Goal: Task Accomplishment & Management: Manage account settings

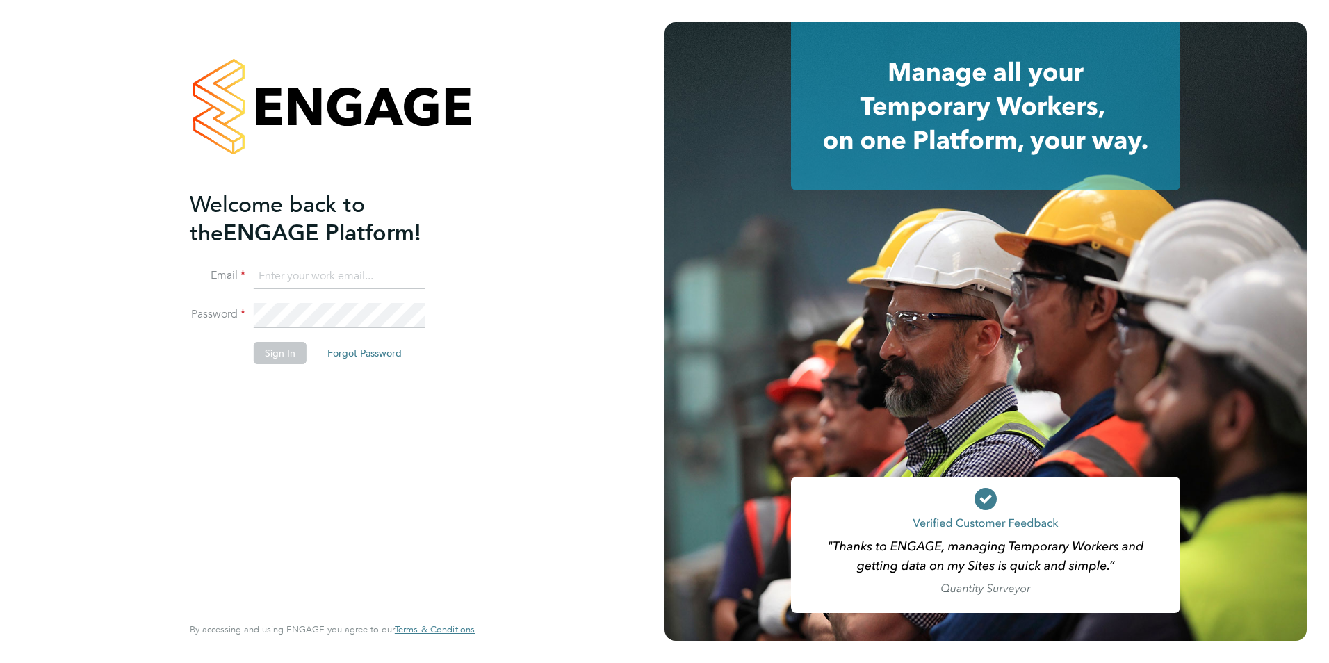
type input "laurence.murphy@bhafc.co.uk"
click at [278, 354] on button "Sign In" at bounding box center [280, 353] width 53 height 22
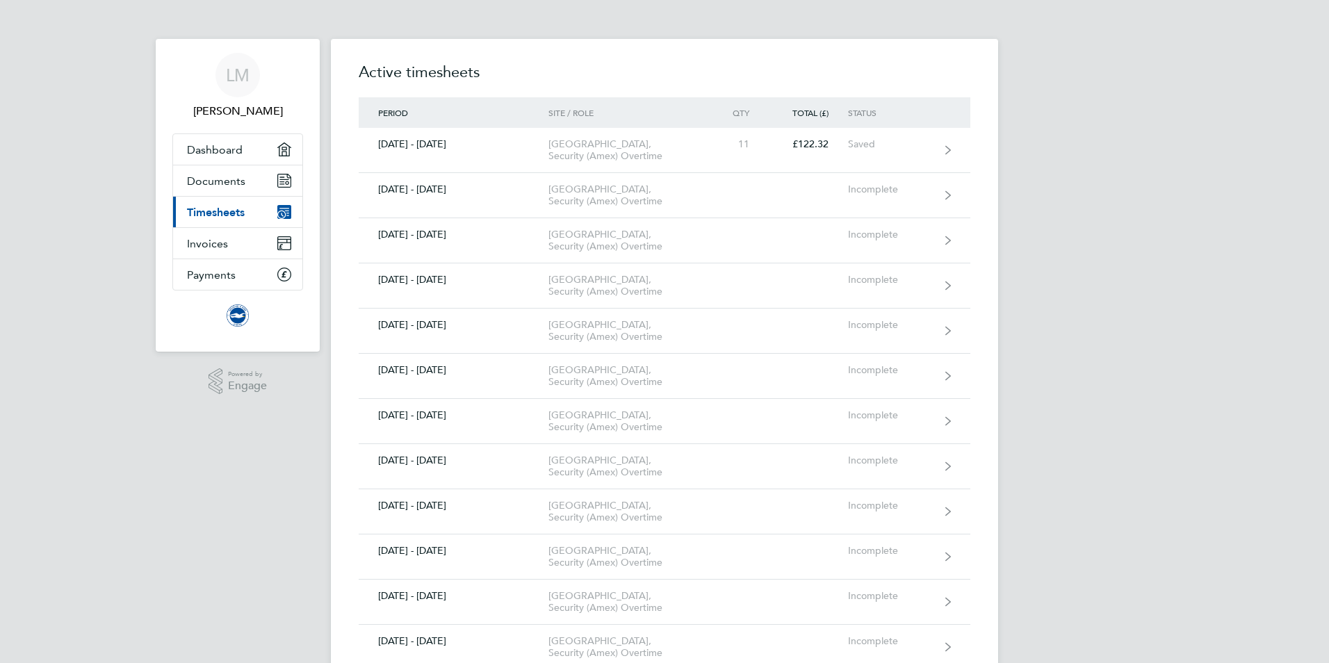
drag, startPoint x: 1322, startPoint y: 315, endPoint x: 1326, endPoint y: 476, distance: 160.6
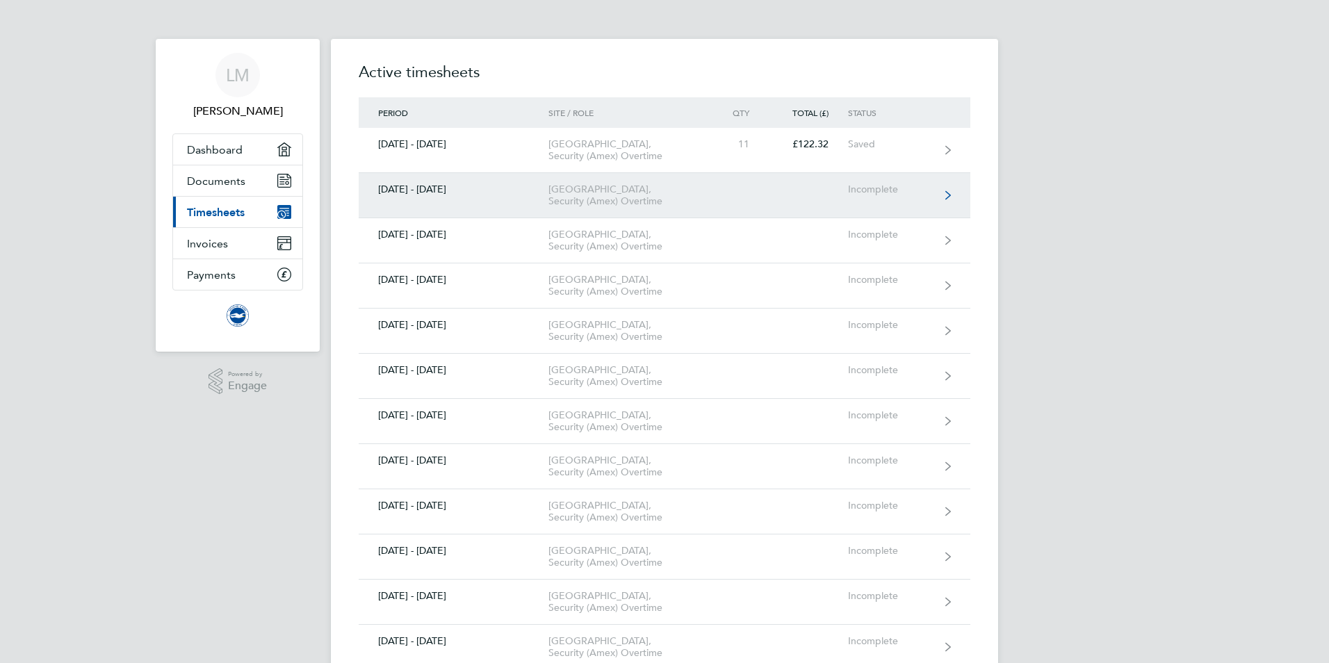
click at [415, 210] on link "[DATE] - [DATE] American Express Community Stadium, Security (Amex) Overtime In…" at bounding box center [665, 195] width 612 height 45
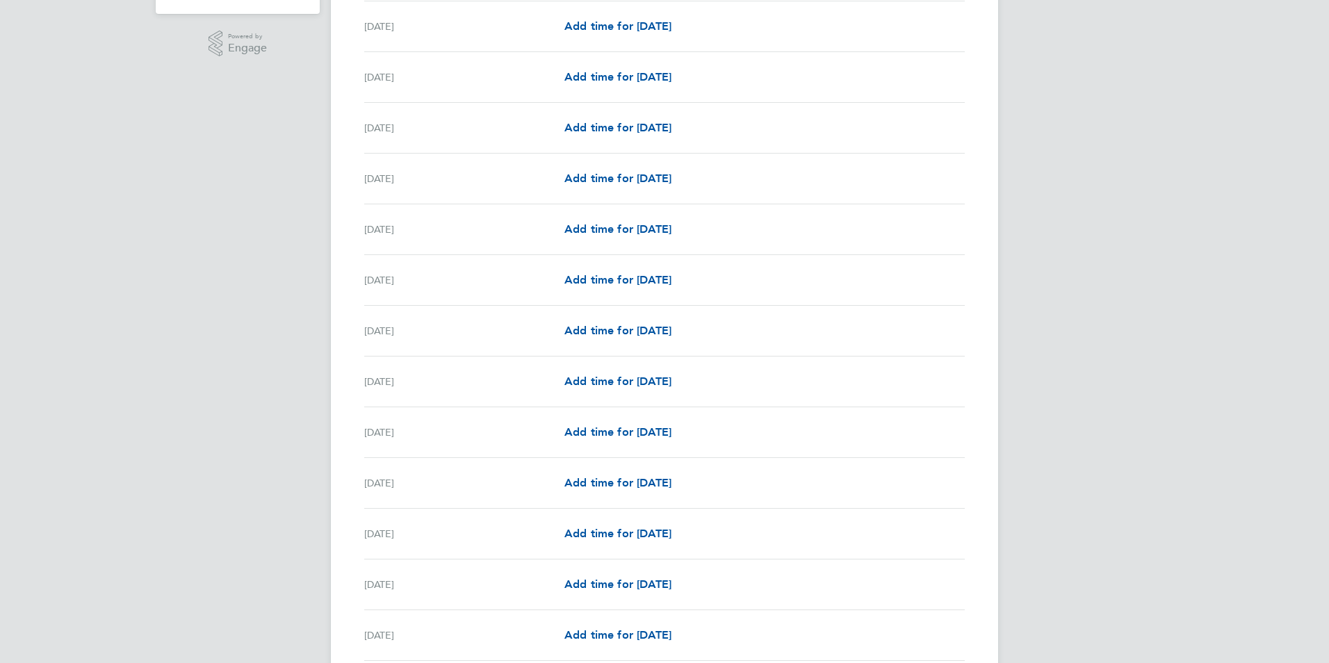
scroll to position [417, 0]
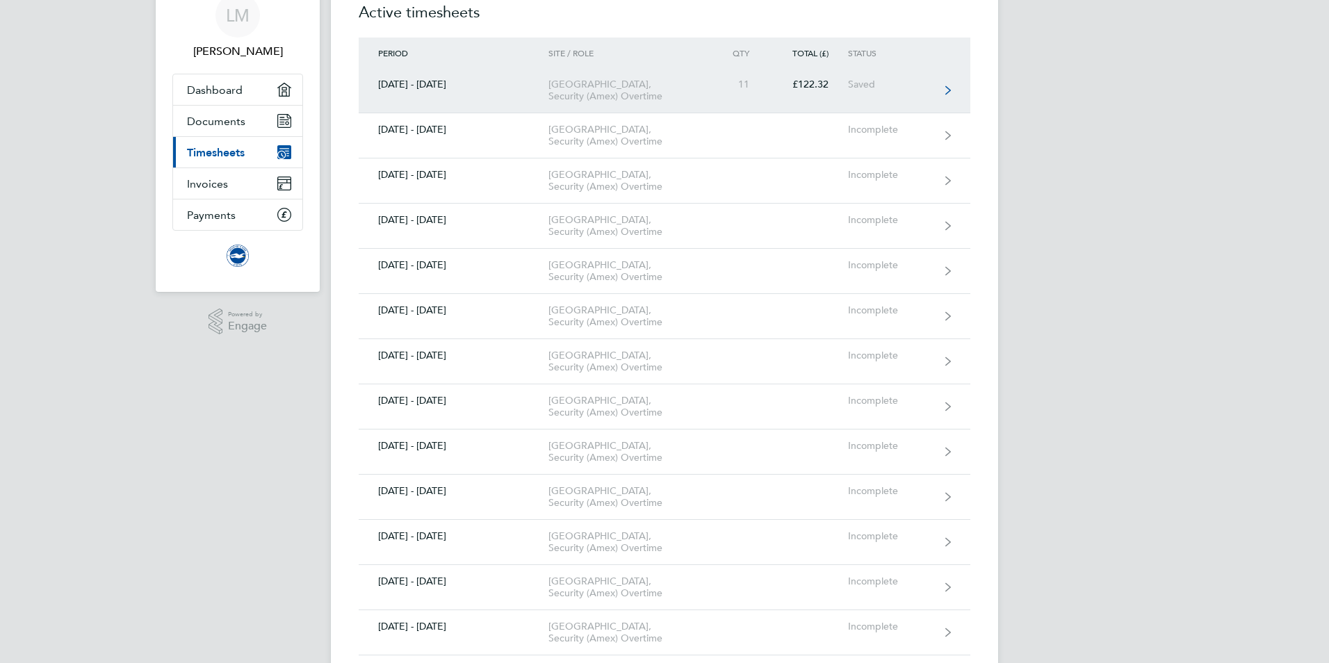
scroll to position [83, 0]
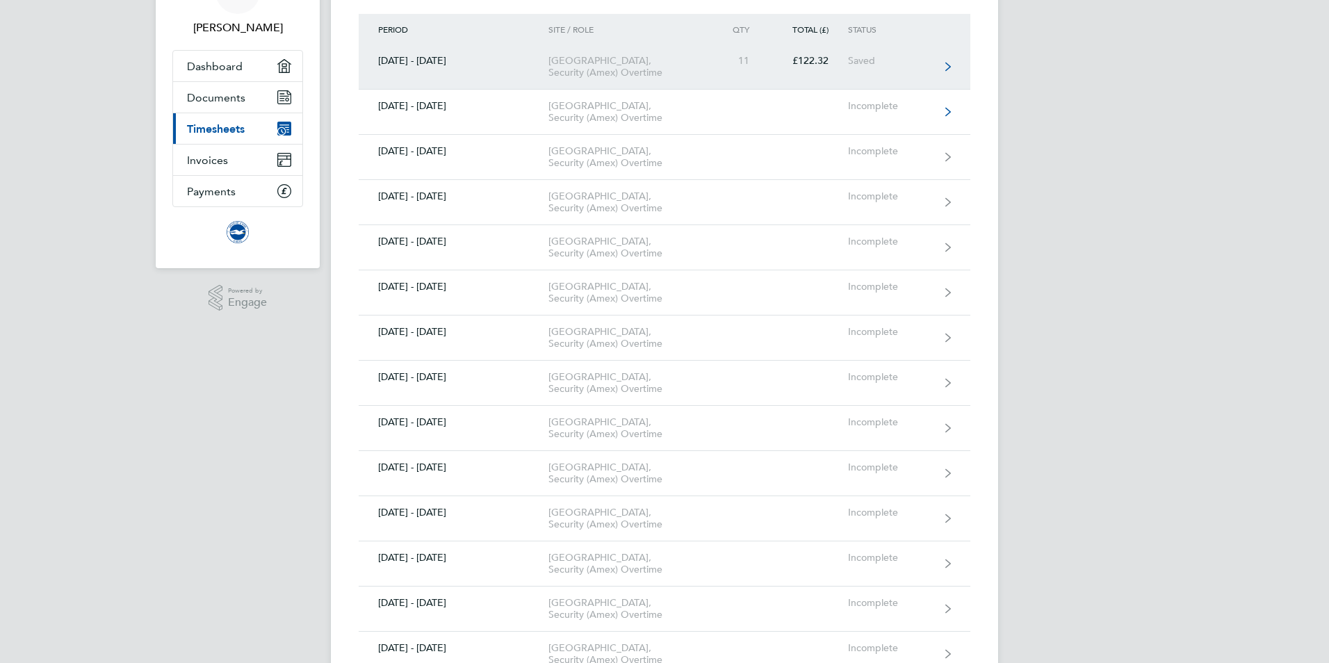
click at [445, 132] on link "[DATE] - [DATE] American Express Community Stadium, Security (Amex) Overtime In…" at bounding box center [665, 112] width 612 height 45
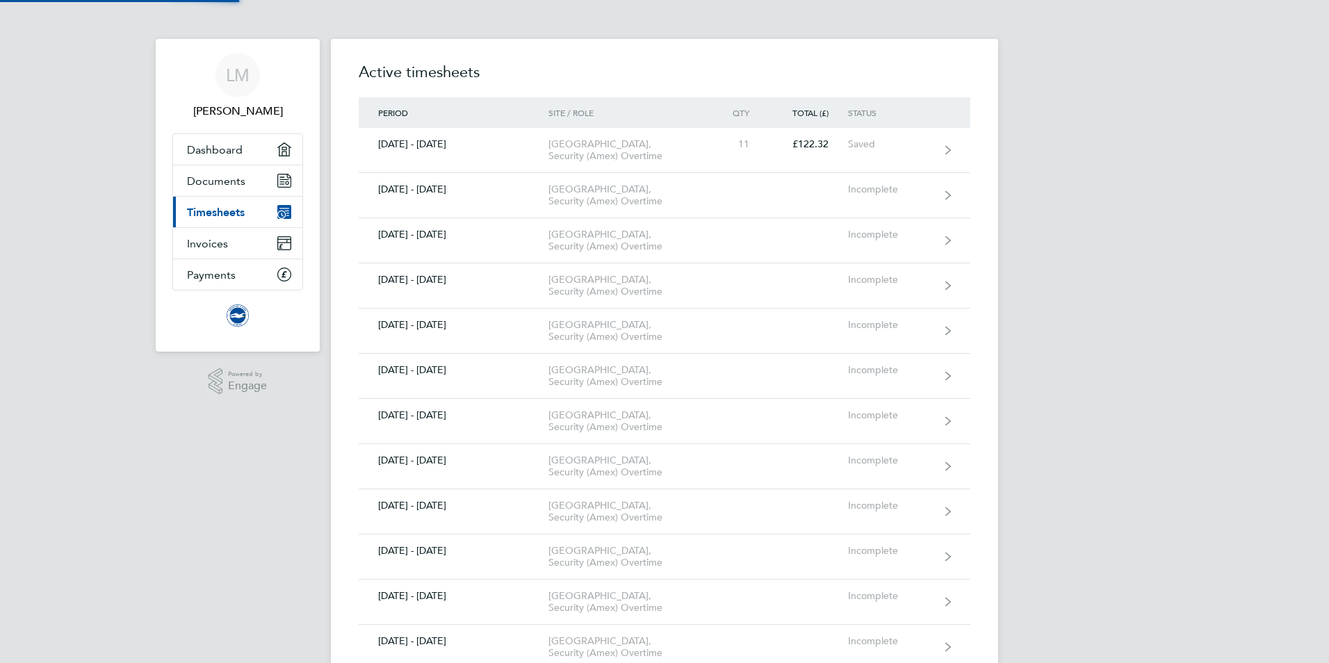
scroll to position [83, 0]
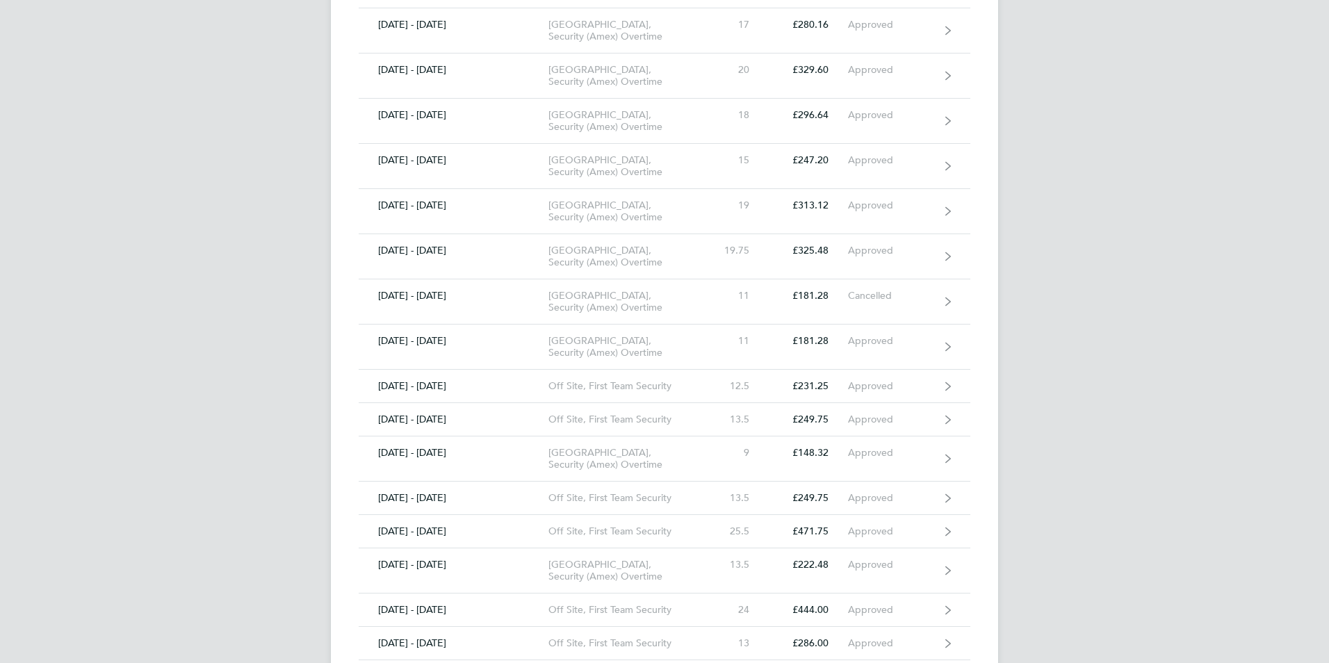
scroll to position [5170, 0]
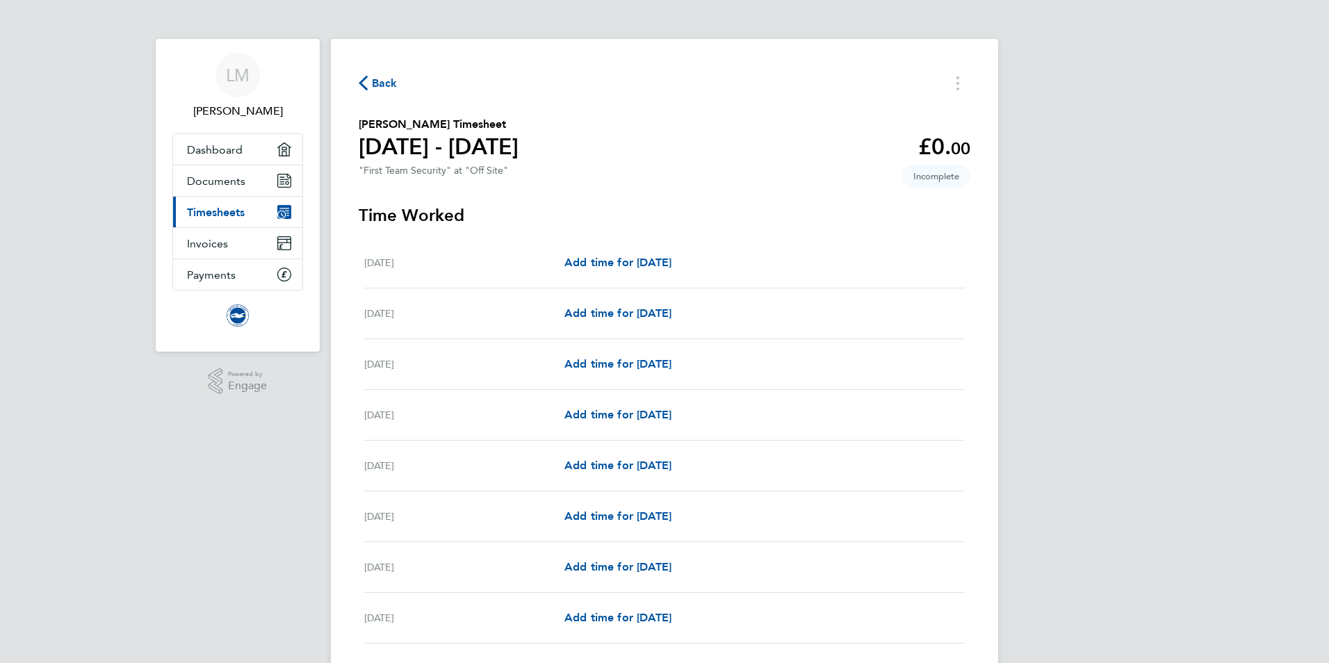
click at [484, 271] on div "[DATE] Add time for [DATE] Add time for [DATE]" at bounding box center [664, 263] width 600 height 51
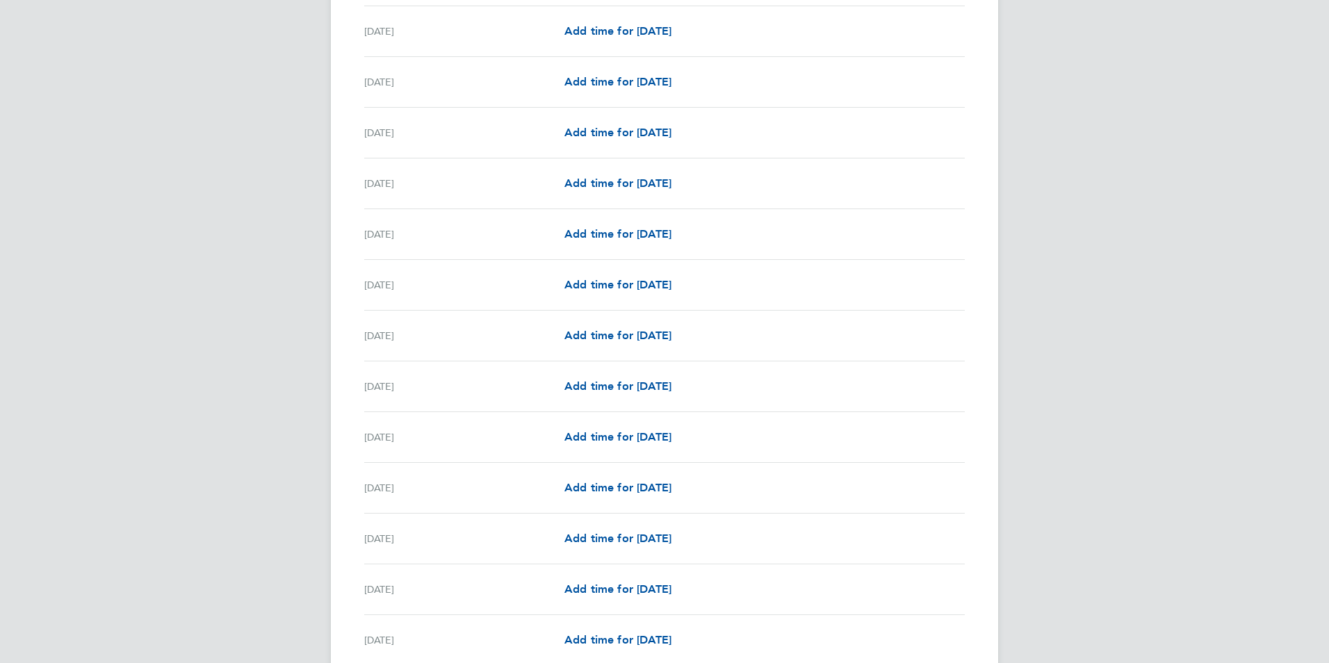
scroll to position [1084, 0]
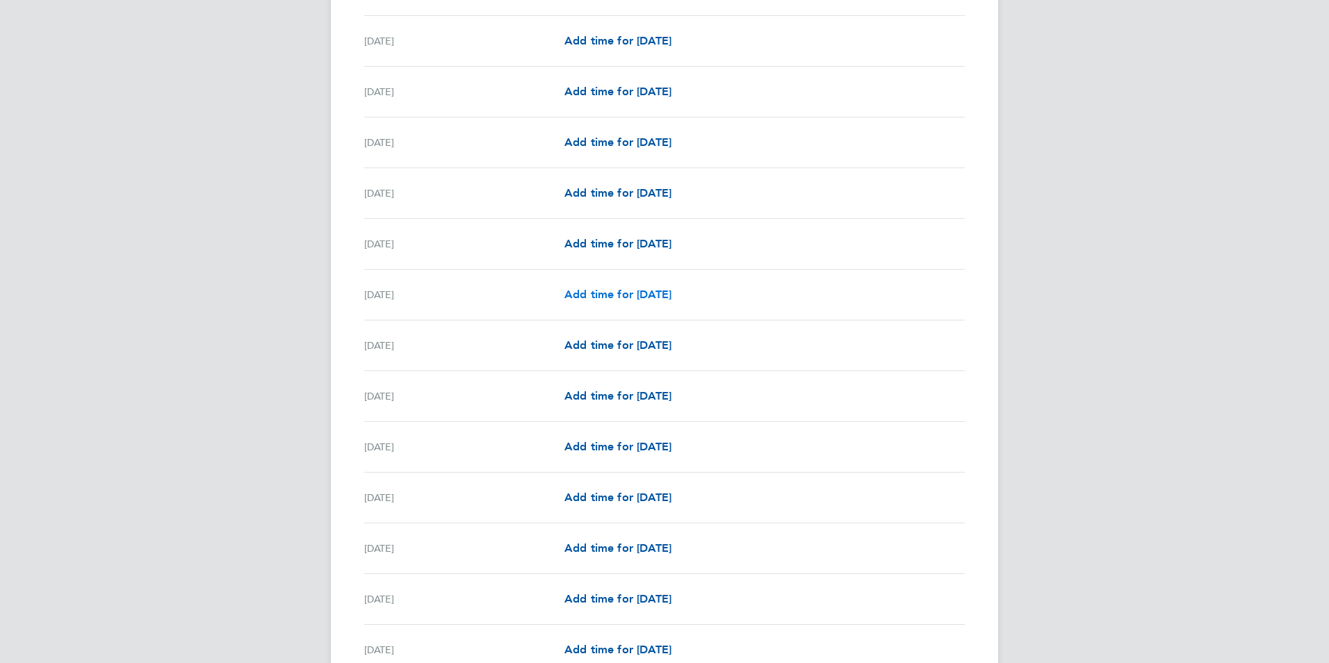
click at [639, 296] on span "Add time for [DATE]" at bounding box center [617, 294] width 107 height 13
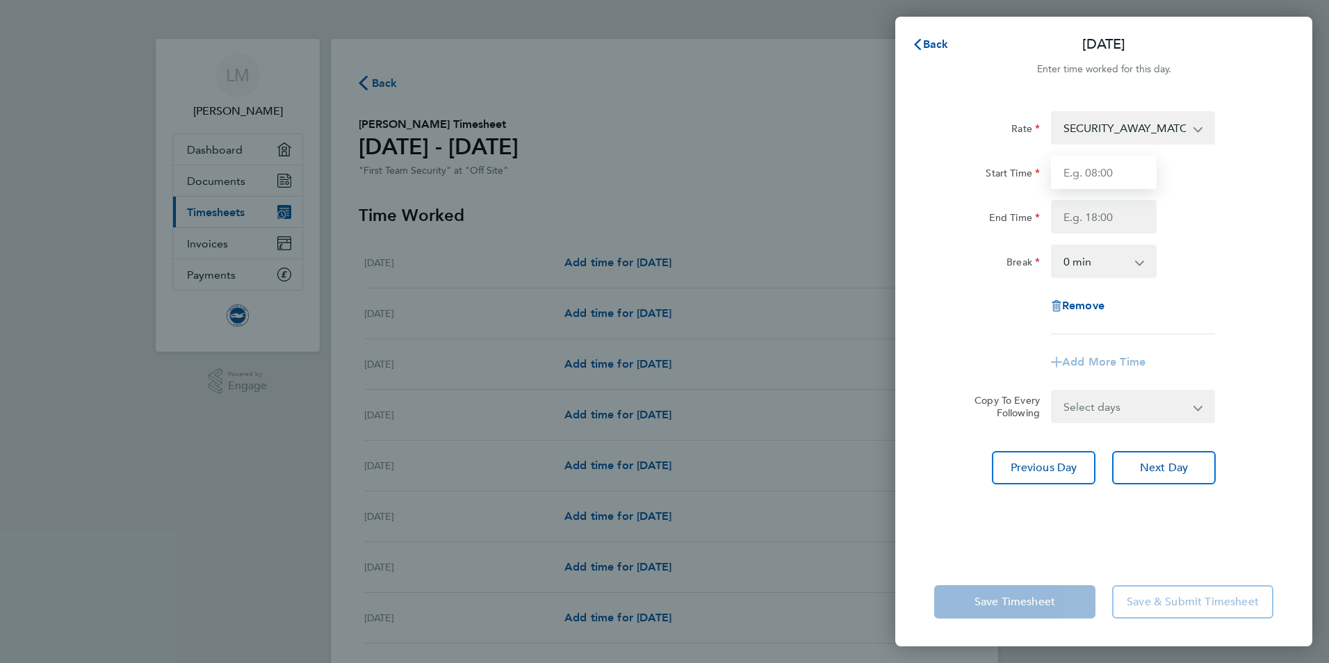
click at [1094, 174] on input "Start Time" at bounding box center [1104, 172] width 106 height 33
type input "13:00"
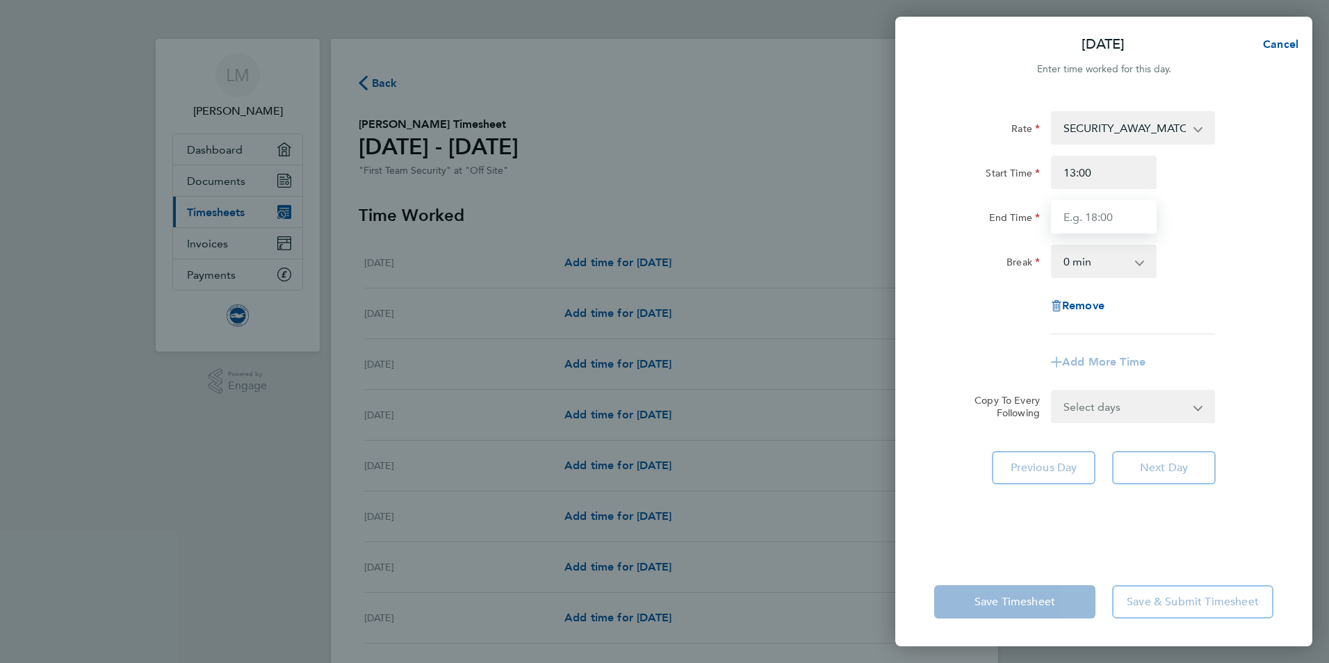
click at [1069, 216] on input "End Time" at bounding box center [1104, 216] width 106 height 33
type input "22:00"
click at [1277, 285] on div "Rate SECURITY_AWAY_MATCHES - 24.02 ON_CALL - 50.00 Start Time 13:00 End Time 22…" at bounding box center [1103, 326] width 417 height 463
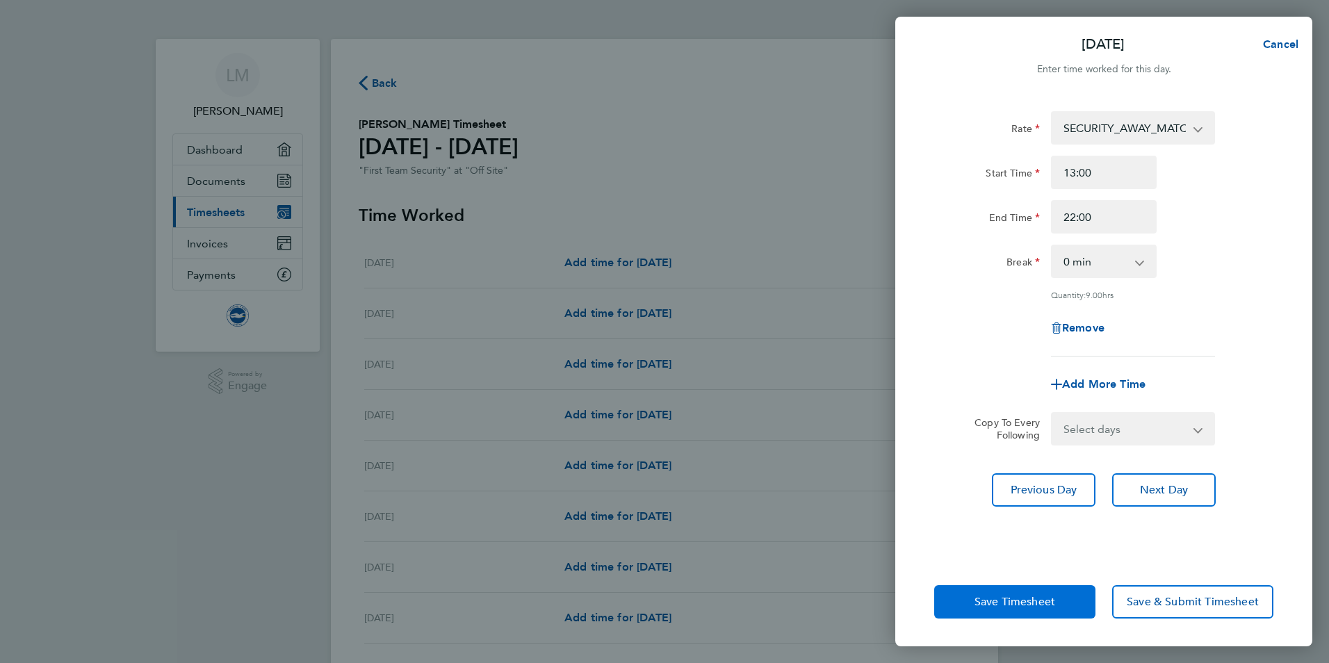
click at [1035, 600] on span "Save Timesheet" at bounding box center [1014, 602] width 81 height 14
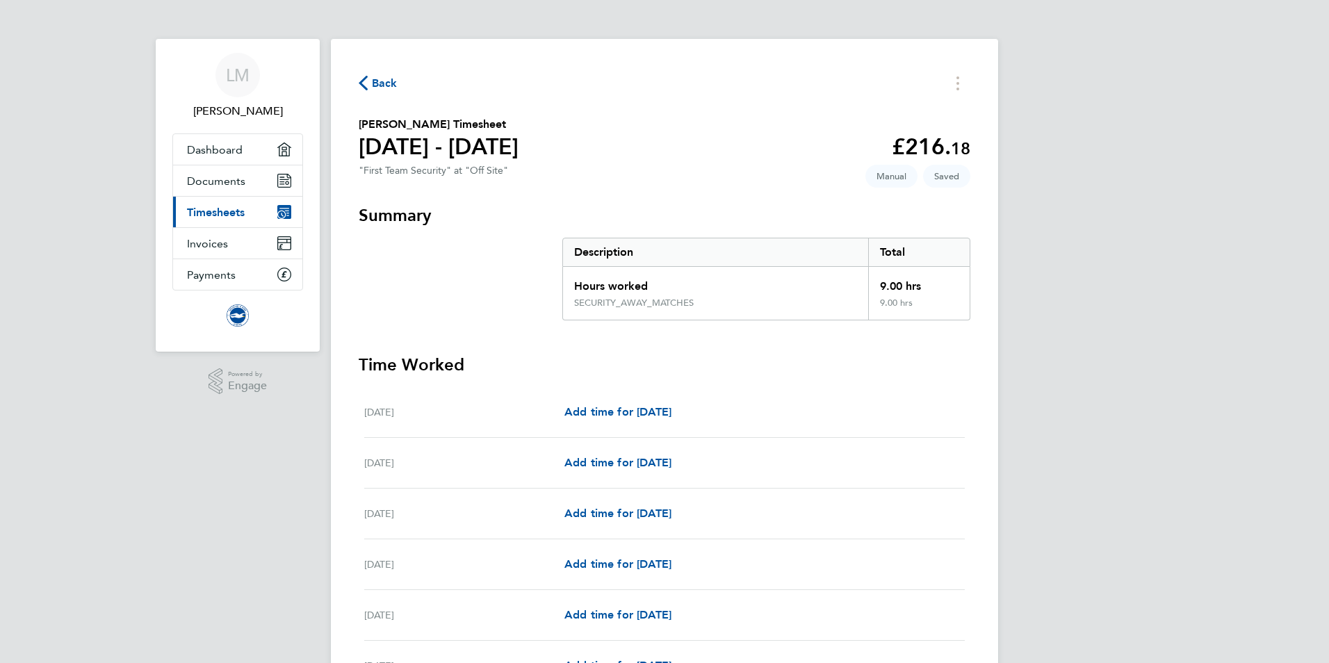
drag, startPoint x: 1103, startPoint y: 142, endPoint x: 1124, endPoint y: 145, distance: 21.0
click at [479, 459] on div "[DATE]" at bounding box center [464, 462] width 200 height 17
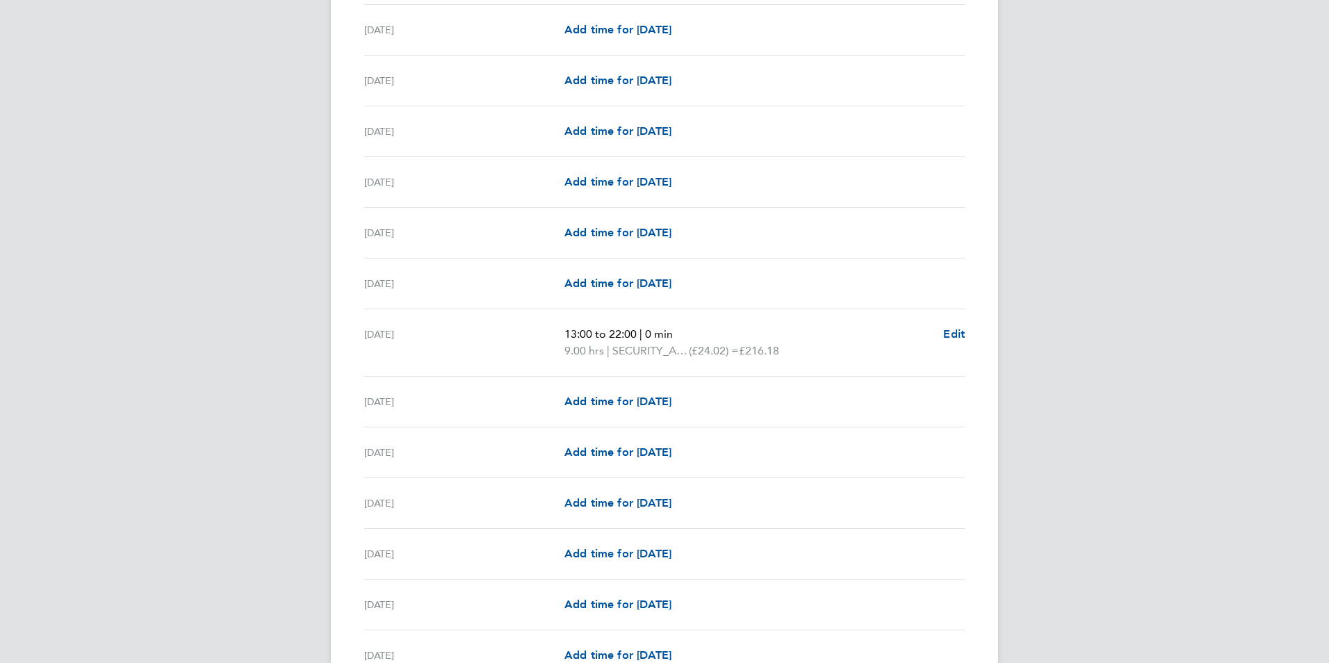
scroll to position [1195, 0]
click at [589, 405] on span "Add time for [DATE]" at bounding box center [617, 399] width 107 height 13
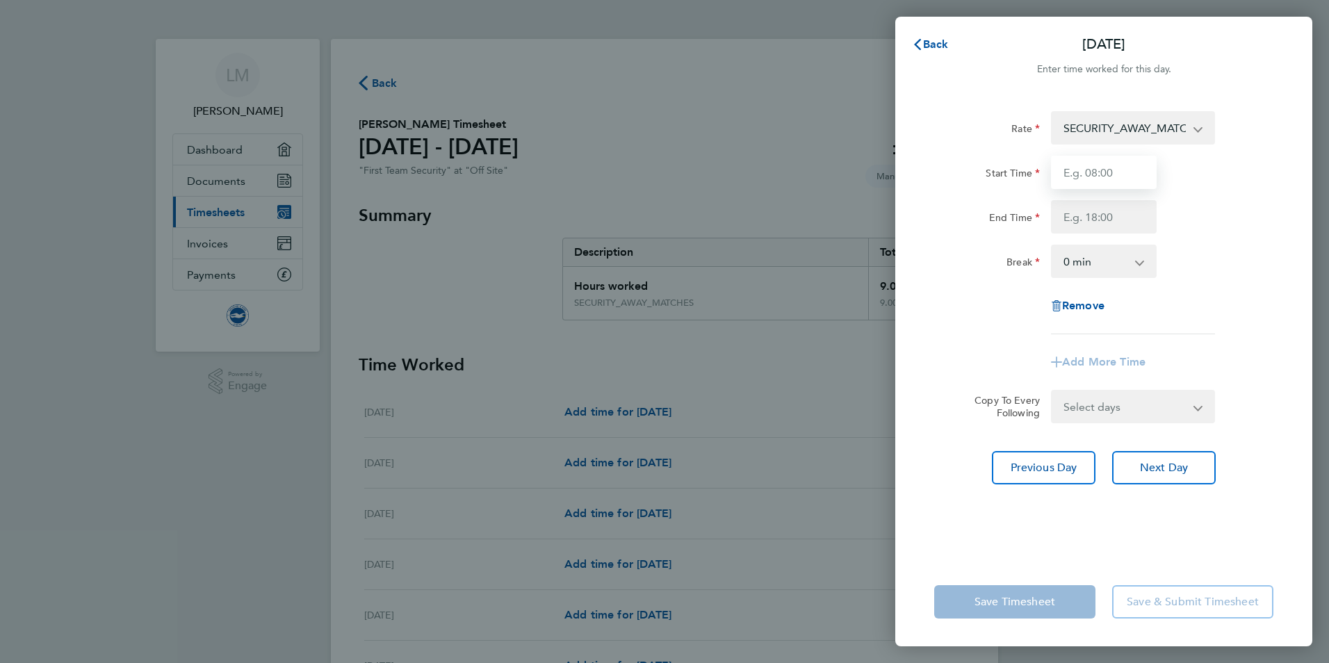
click at [1060, 177] on input "Start Time" at bounding box center [1104, 172] width 106 height 33
type input "08:00"
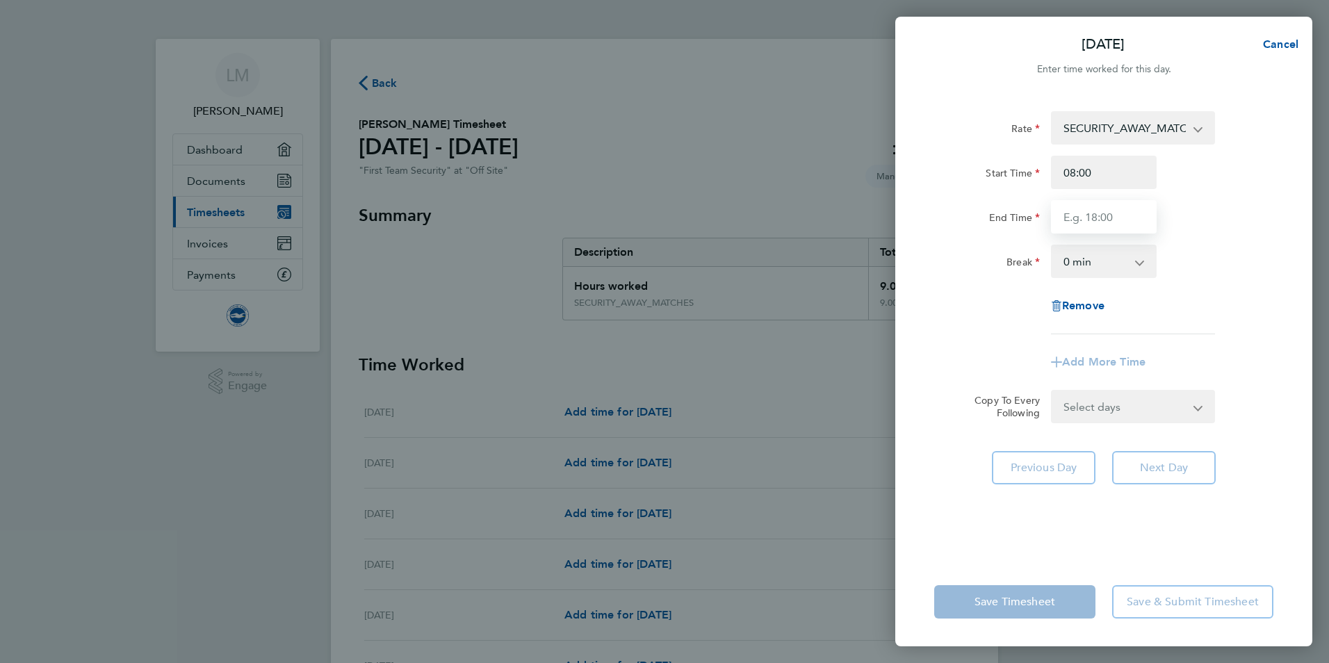
click at [1074, 217] on input "End Time" at bounding box center [1104, 216] width 106 height 33
type input "21:00"
click at [1239, 272] on div "Break 0 min 15 min 30 min 45 min 60 min 75 min 90 min" at bounding box center [1103, 261] width 350 height 33
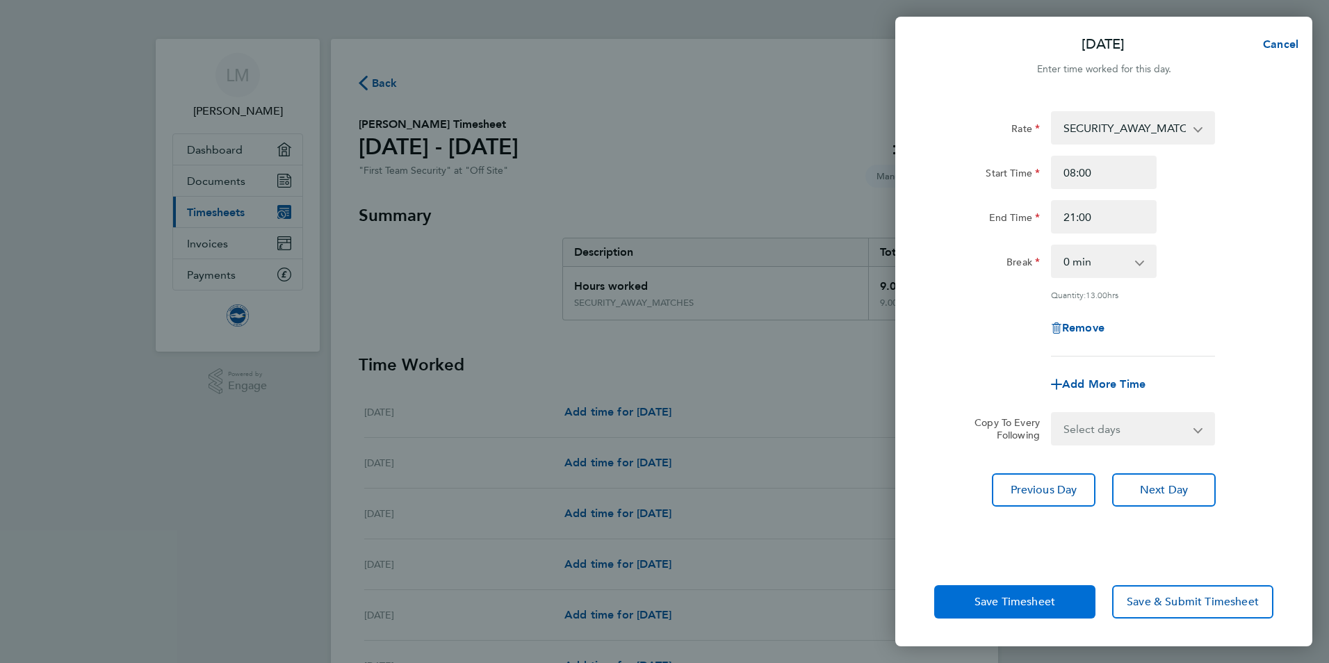
click at [1016, 604] on span "Save Timesheet" at bounding box center [1014, 602] width 81 height 14
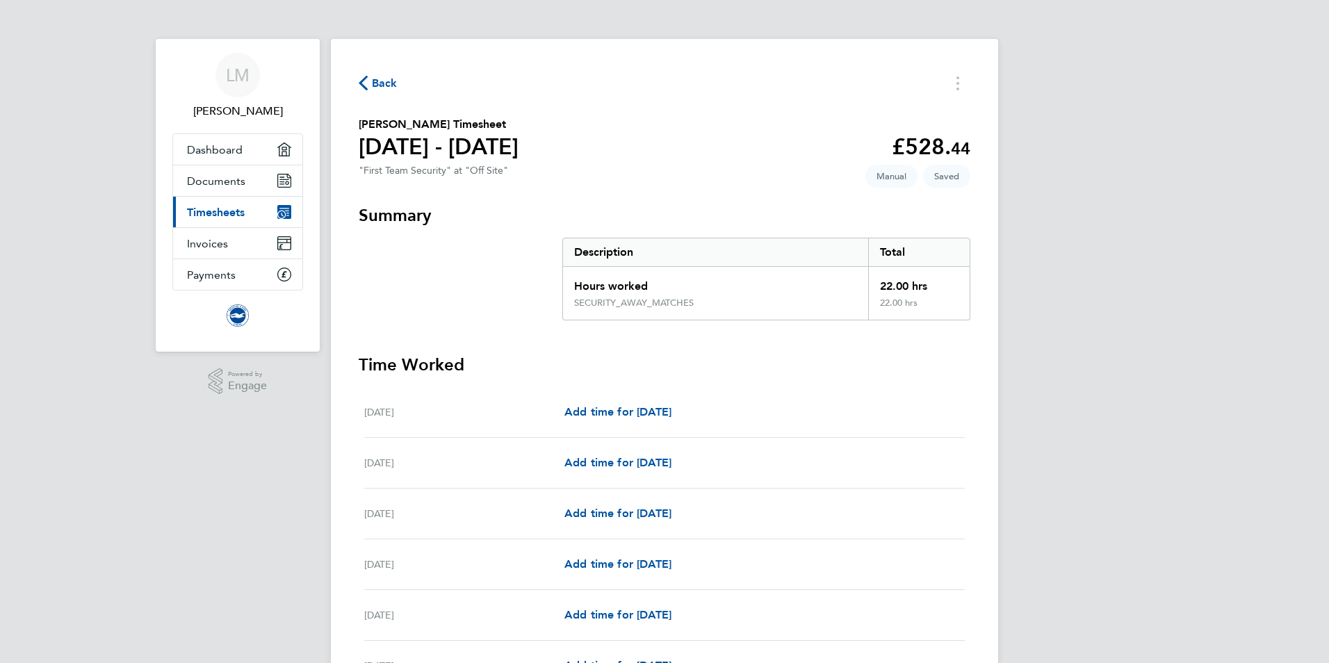
click at [763, 457] on div "Add time for [DATE] Add time for [DATE]" at bounding box center [764, 462] width 400 height 17
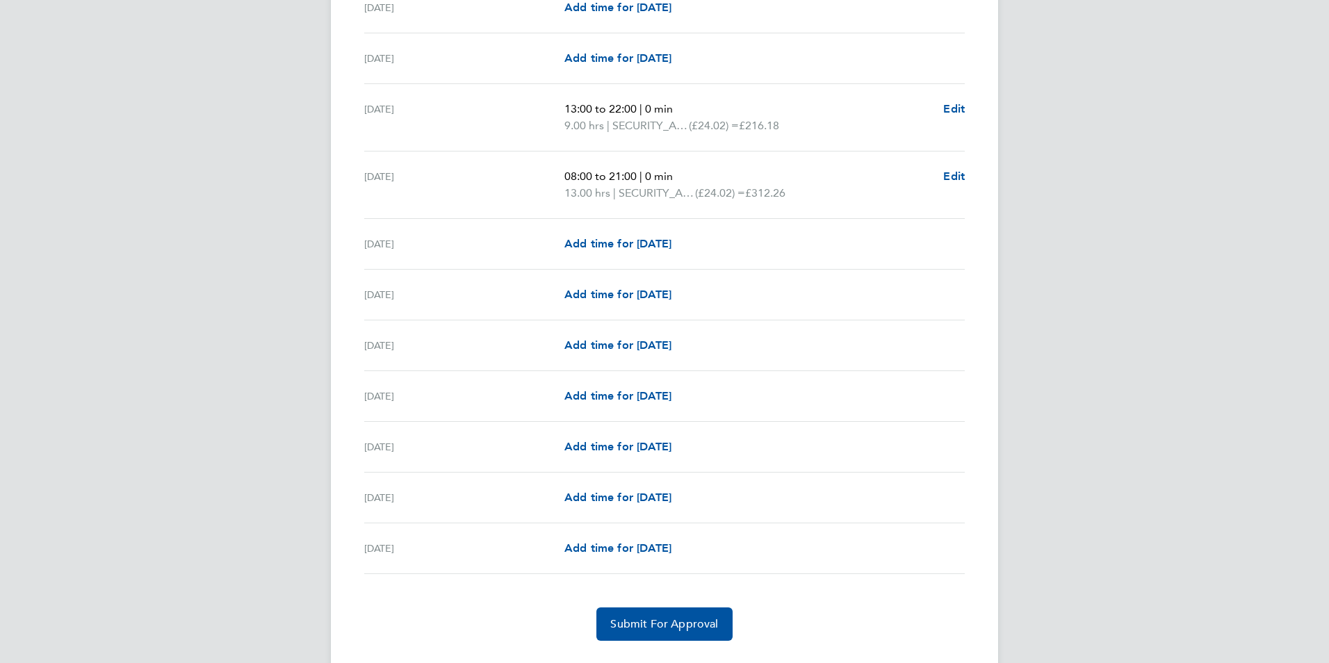
scroll to position [1452, 0]
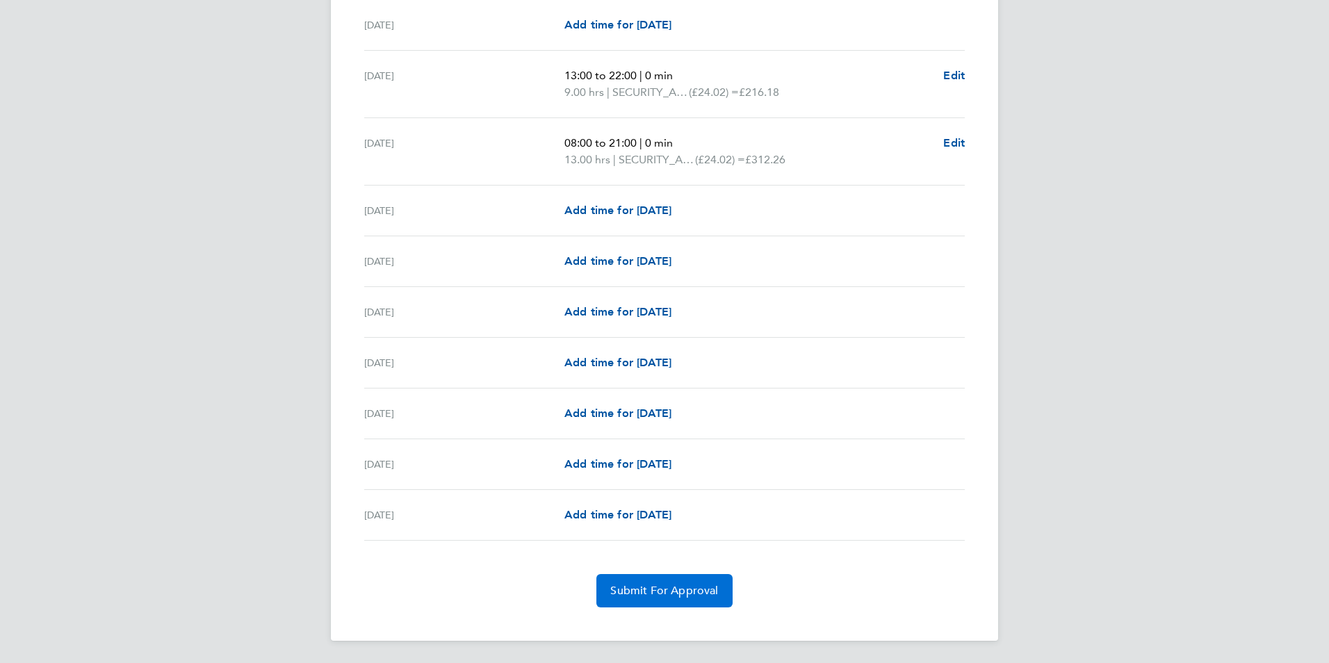
click at [667, 591] on span "Submit For Approval" at bounding box center [664, 591] width 108 height 14
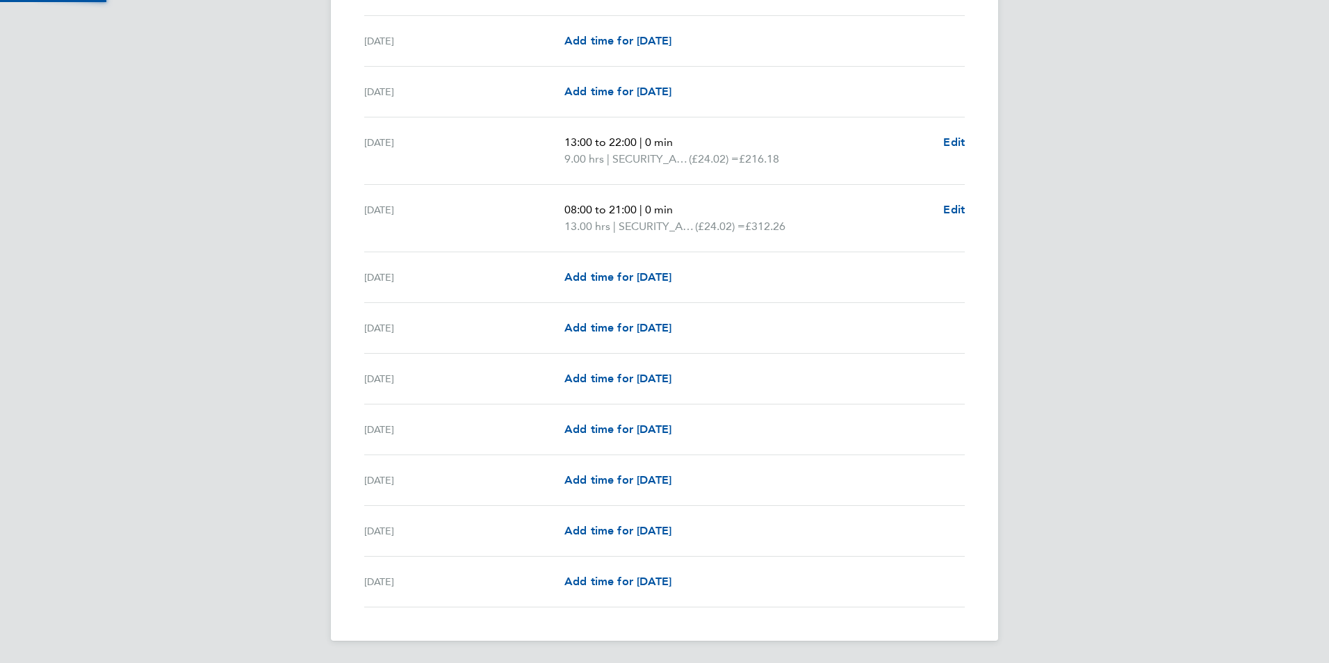
scroll to position [1386, 0]
click at [823, 426] on div "Add time for [DATE] Add time for [DATE]" at bounding box center [764, 429] width 400 height 17
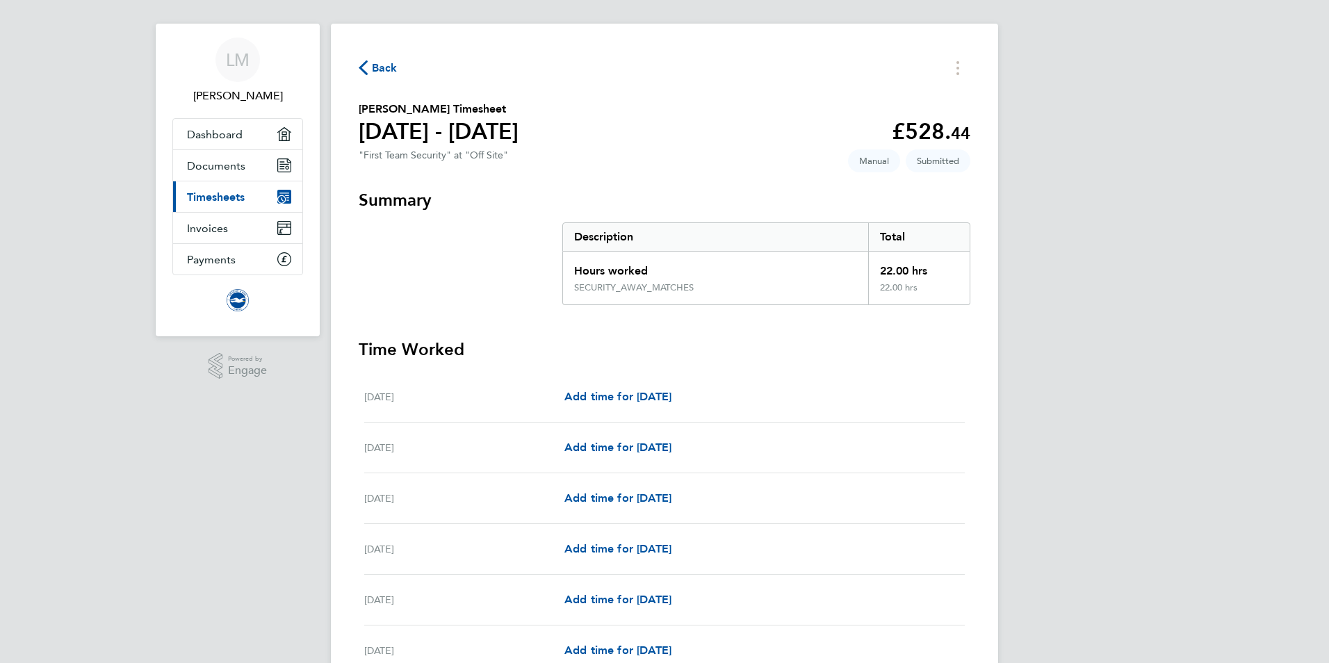
scroll to position [0, 0]
